Goal: Task Accomplishment & Management: Use online tool/utility

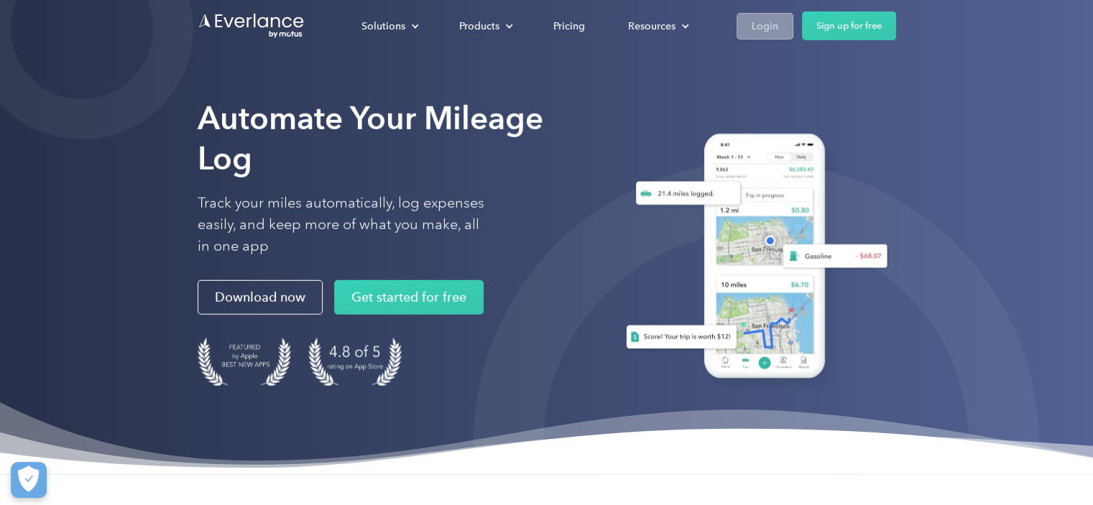
click at [770, 32] on div "Login" at bounding box center [764, 26] width 27 height 18
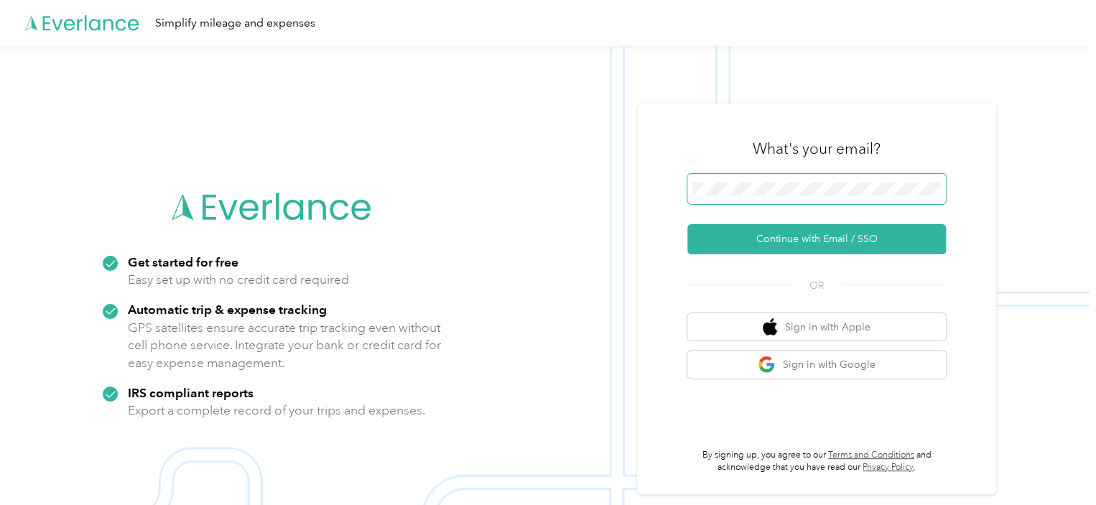
click at [939, 193] on keeper-lock "Open Keeper Popup" at bounding box center [930, 188] width 17 height 17
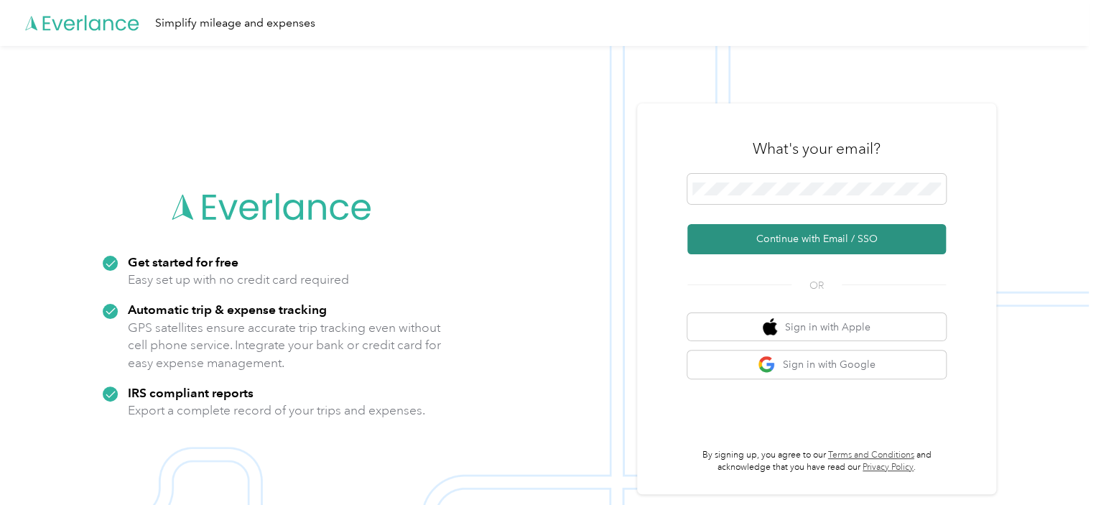
click at [773, 231] on button "Continue with Email / SSO" at bounding box center [817, 239] width 259 height 30
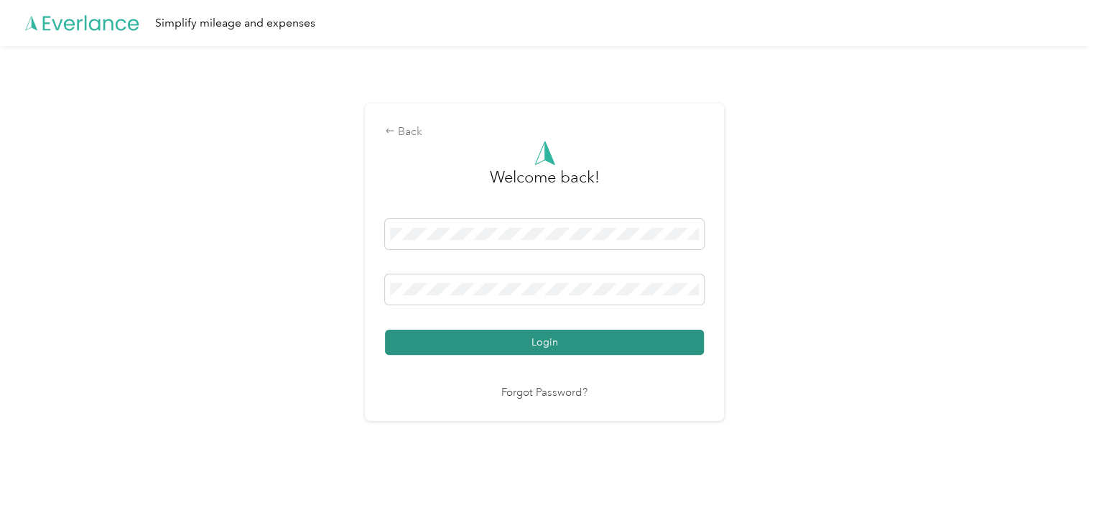
click at [551, 343] on button "Login" at bounding box center [544, 342] width 319 height 25
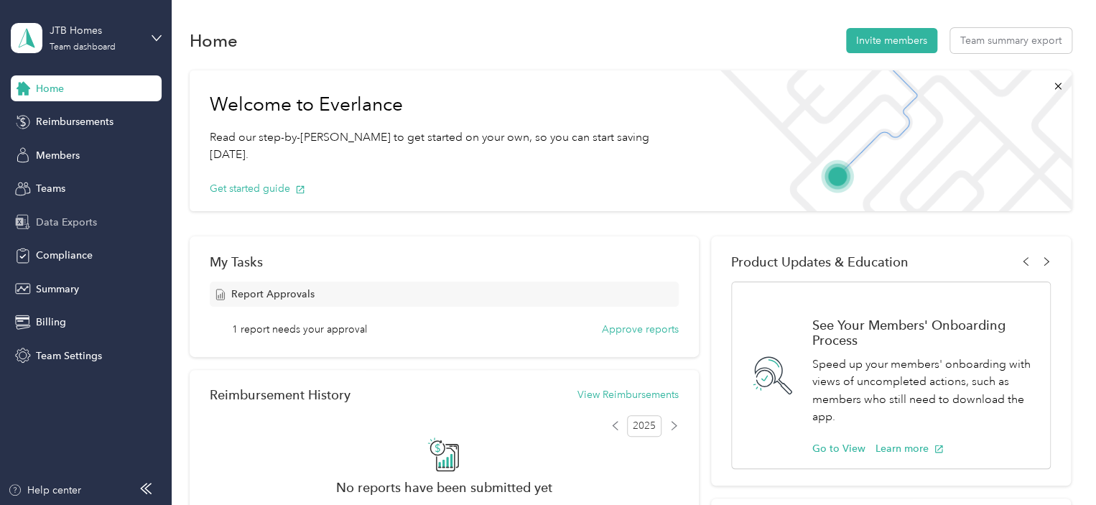
click at [57, 218] on span "Data Exports" at bounding box center [66, 222] width 61 height 15
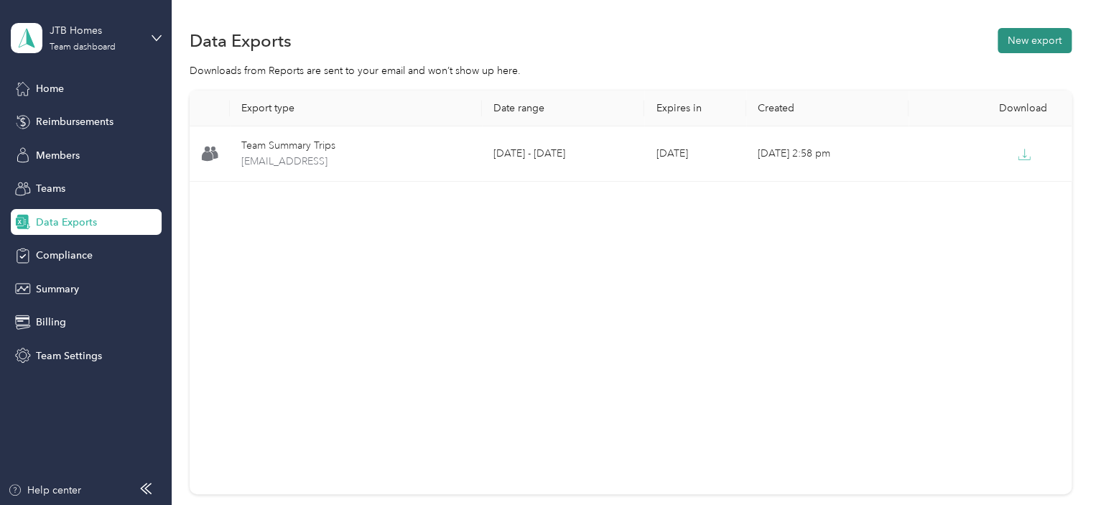
click at [1040, 42] on button "New export" at bounding box center [1035, 40] width 74 height 25
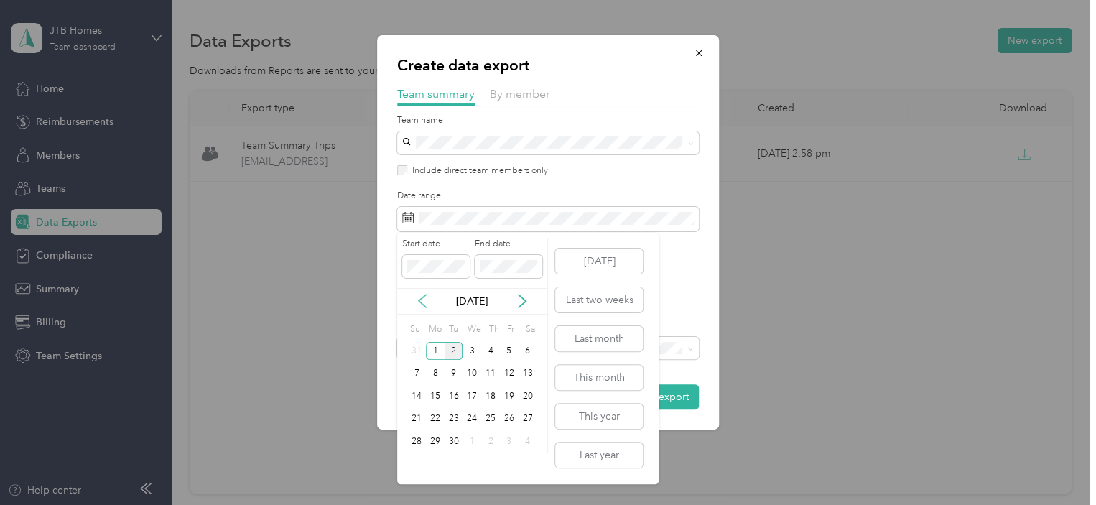
click at [420, 305] on icon at bounding box center [422, 301] width 14 height 14
click at [532, 401] on div "16" at bounding box center [528, 396] width 19 height 18
click at [505, 442] on div "29" at bounding box center [509, 442] width 19 height 18
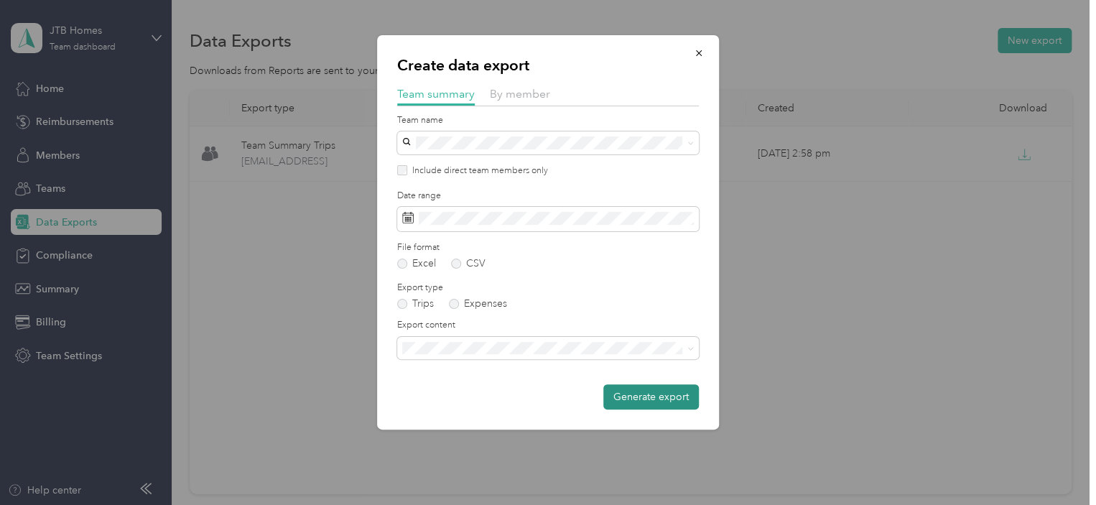
click at [670, 393] on button "Generate export" at bounding box center [651, 396] width 96 height 25
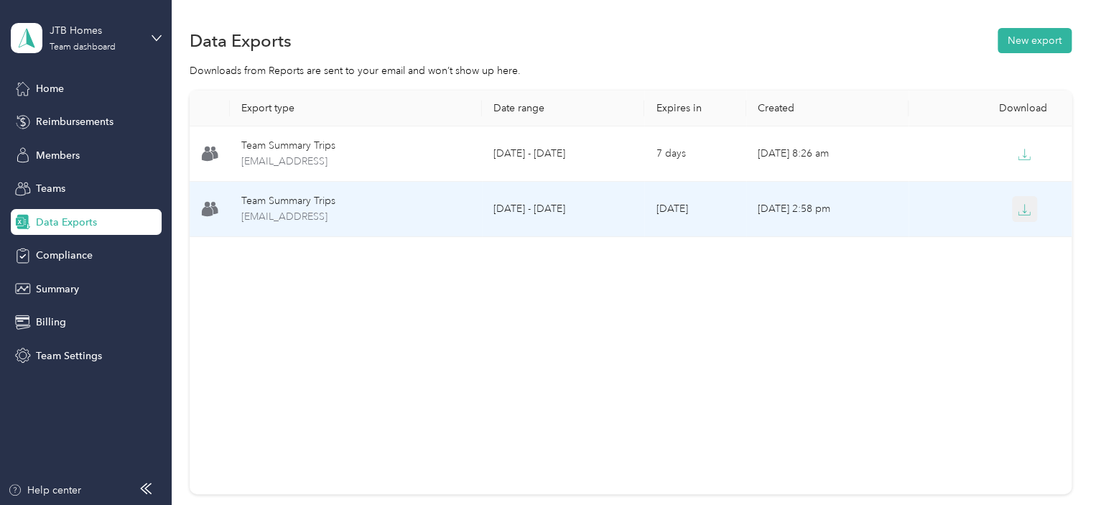
click at [1031, 205] on button "button" at bounding box center [1025, 209] width 26 height 26
